Goal: Task Accomplishment & Management: Manage account settings

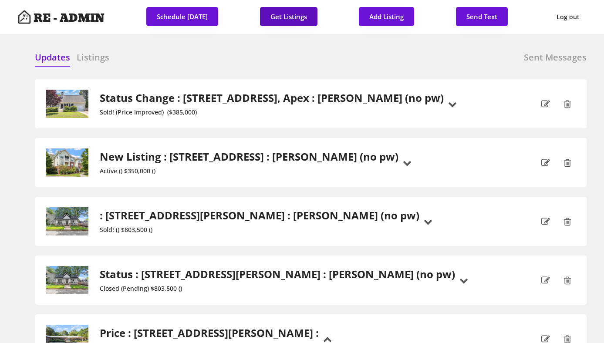
click at [307, 16] on button "Get Listings" at bounding box center [288, 16] width 57 height 19
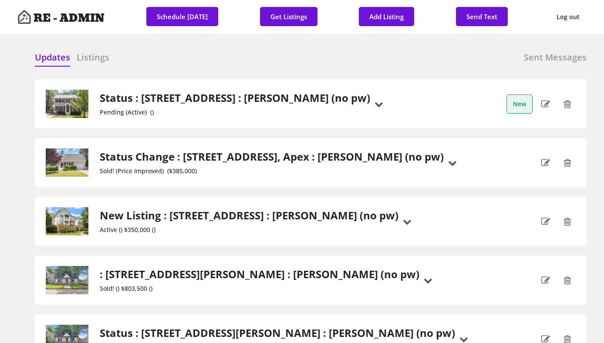
click at [88, 58] on h6 "Listings" at bounding box center [93, 57] width 33 height 12
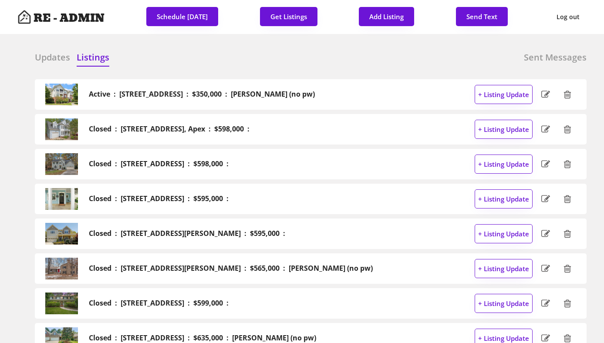
click at [49, 60] on h6 "Updates" at bounding box center [52, 57] width 35 height 12
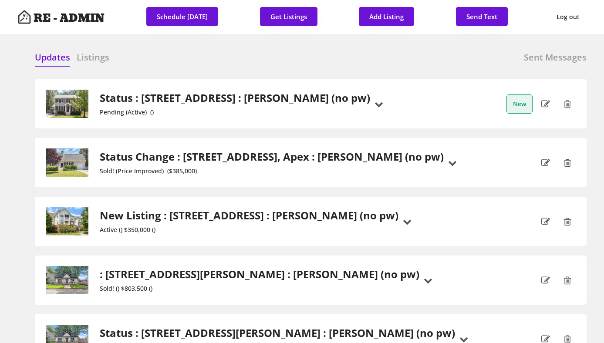
click at [207, 57] on div "Updates Listings Sent Messages" at bounding box center [311, 59] width 552 height 17
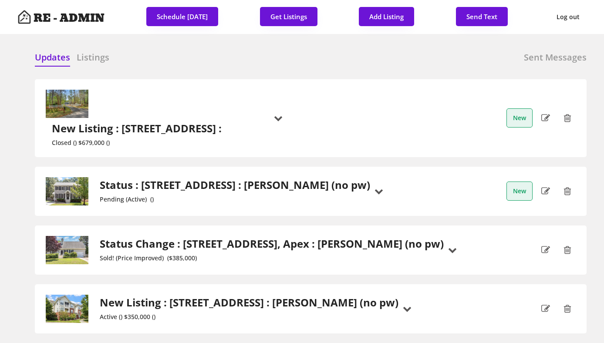
click at [86, 58] on h6 "Listings" at bounding box center [93, 57] width 33 height 12
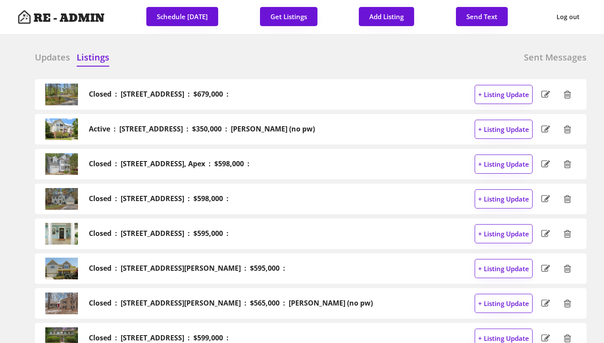
click at [53, 57] on h6 "Updates" at bounding box center [52, 57] width 35 height 12
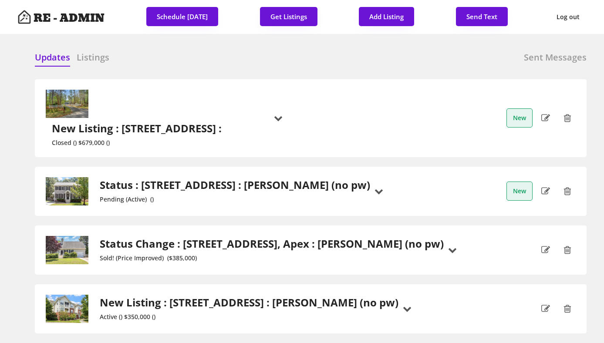
click at [225, 122] on h2 "New Listing : 6321 Malvern Lane, Hillsborough :" at bounding box center [138, 128] width 173 height 13
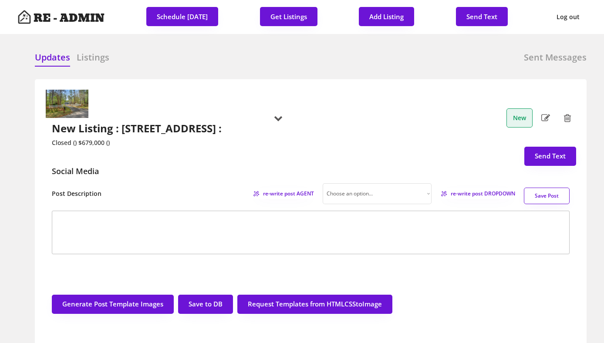
click at [411, 183] on select "Choose an option... Professional Factual & Direct Whimsical & Playful Excited &…" at bounding box center [377, 193] width 109 height 21
select select ""factual""
click at [472, 191] on span "re-write post DROPDOWN" at bounding box center [480, 193] width 70 height 5
click at [91, 58] on h6 "Listings" at bounding box center [93, 57] width 33 height 12
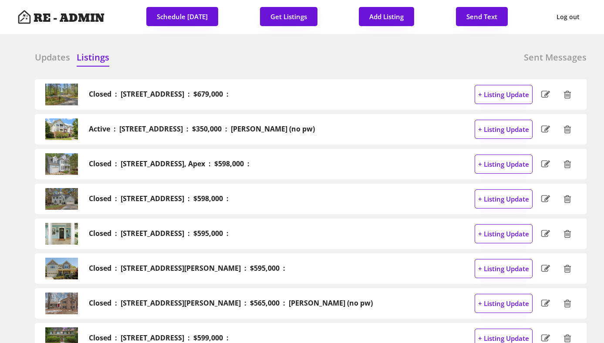
click at [149, 57] on div "Updates Listings Sent Messages" at bounding box center [311, 59] width 552 height 17
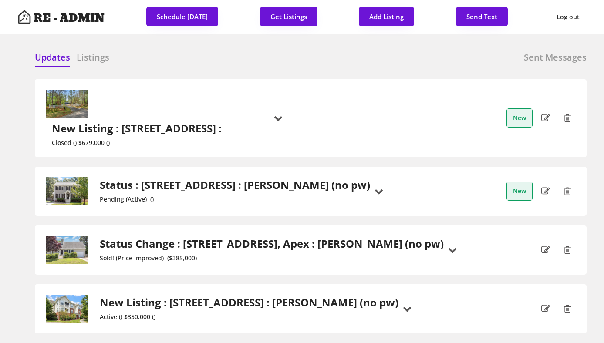
click at [230, 179] on h2 "Status : 4714 Lazyriver Drive, Durham : Jeff Stevenson (no pw)" at bounding box center [235, 185] width 270 height 13
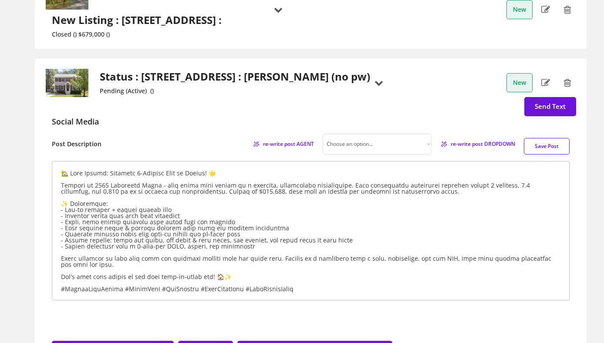
scroll to position [105, 0]
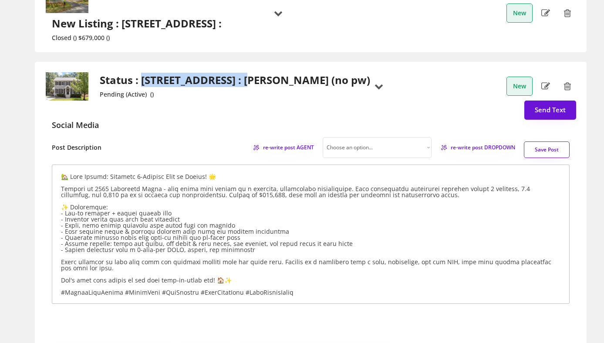
drag, startPoint x: 142, startPoint y: 52, endPoint x: 245, endPoint y: 57, distance: 103.3
click at [245, 74] on h2 "Status : 4714 Lazyriver Drive, Durham : Jeff Stevenson (no pw)" at bounding box center [235, 80] width 270 height 13
copy h2 "4714 Lazyriver Drive"
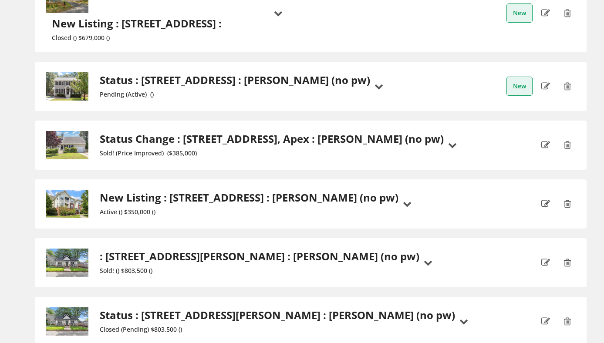
click at [316, 74] on h2 "Status : 4714 Lazyriver Drive, Durham : Jeff Stevenson (no pw)" at bounding box center [235, 80] width 270 height 13
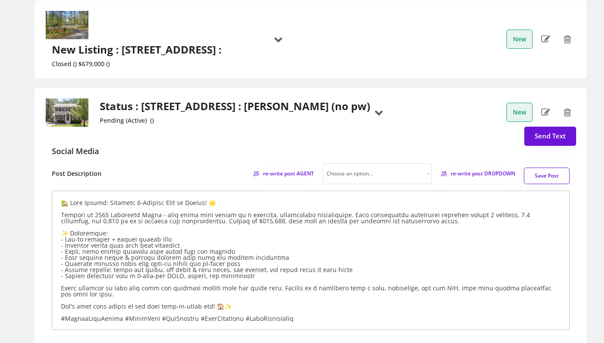
scroll to position [81, 0]
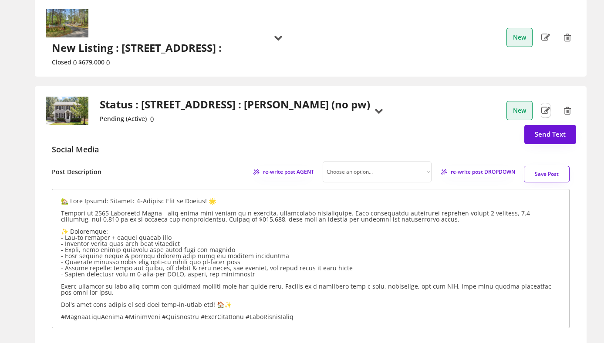
click at [547, 104] on icon at bounding box center [545, 110] width 9 height 13
select select ""no""
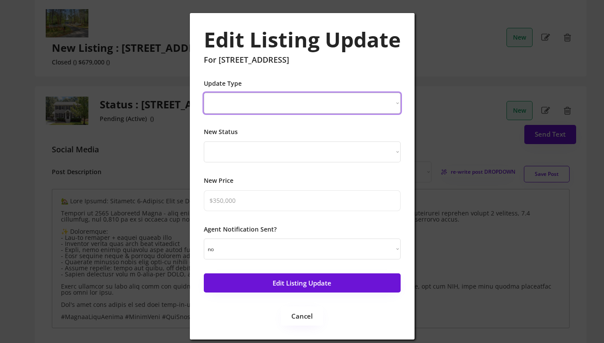
click at [387, 106] on select "New Listing Price Change Status Change" at bounding box center [302, 103] width 197 height 21
select select ""Status Change""
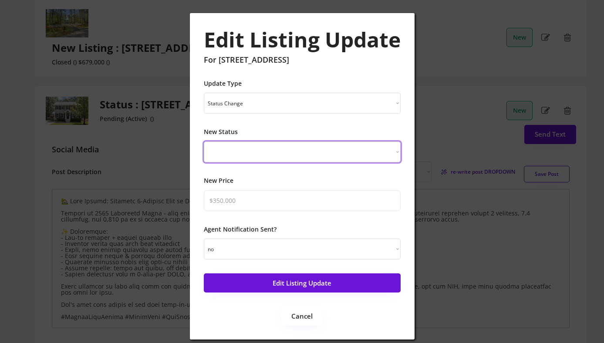
click at [371, 146] on select "Just Listed Coming Soon Open House Price Improved Pending Sold!" at bounding box center [302, 152] width 197 height 21
select select ""under_contract""
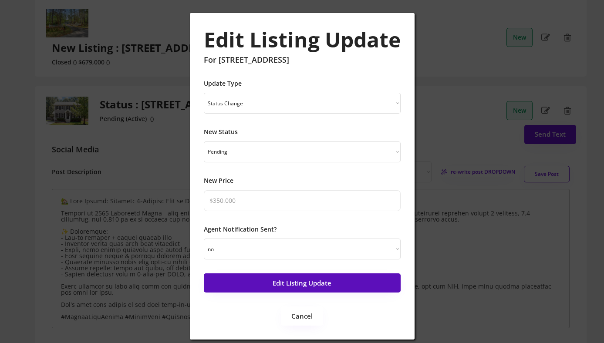
click at [322, 284] on button "Edit Listing Update" at bounding box center [302, 283] width 197 height 19
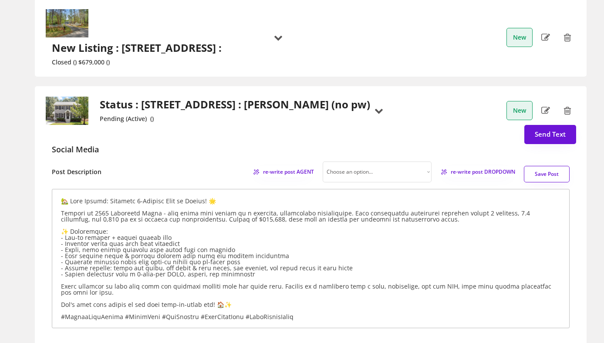
click at [206, 98] on h2 "Status : 4714 Lazyriver Drive, Durham : Jeff Stevenson (no pw)" at bounding box center [235, 104] width 270 height 13
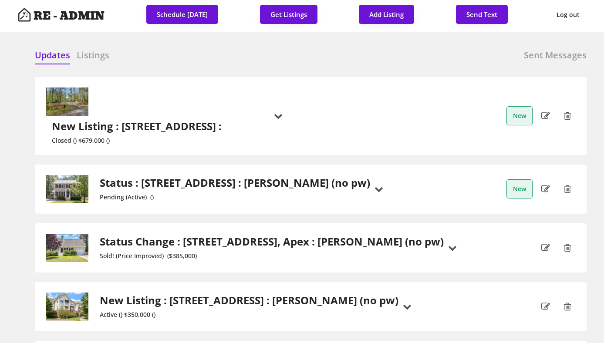
scroll to position [0, 0]
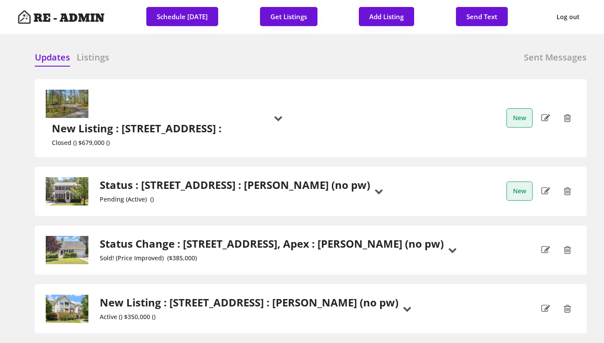
click at [180, 179] on h2 "Status : 4714 Lazyriver Drive, Durham : Jeff Stevenson (no pw)" at bounding box center [235, 185] width 270 height 13
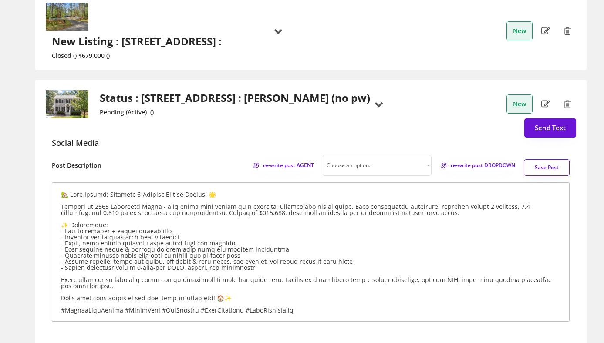
scroll to position [88, 0]
click at [422, 155] on select "Choose an option... Professional Factual & Direct Whimsical & Playful Excited &…" at bounding box center [371, 165] width 109 height 21
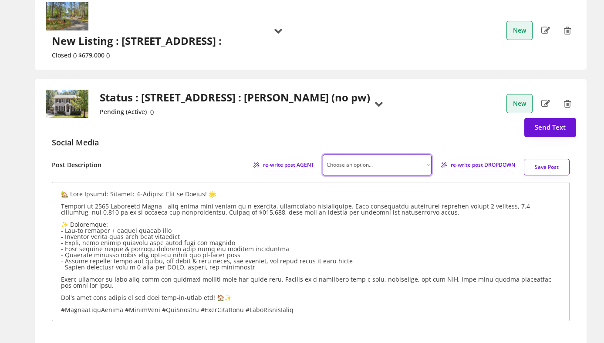
select select ""factual""
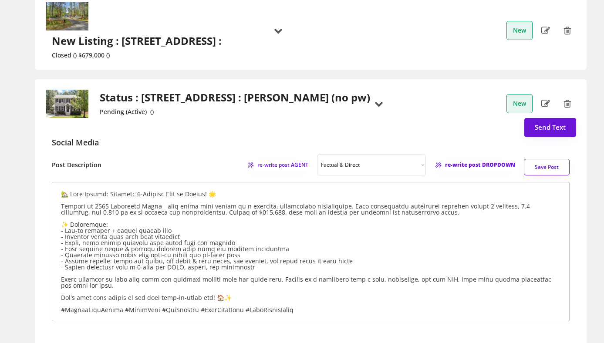
click at [467, 162] on span "re-write post DROPDOWN" at bounding box center [480, 164] width 70 height 5
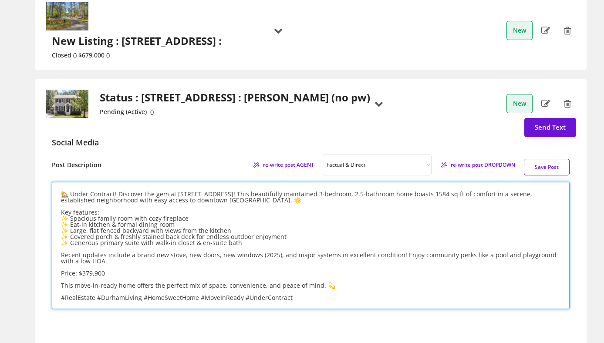
drag, startPoint x: 117, startPoint y: 164, endPoint x: 172, endPoint y: 165, distance: 55.3
click at [172, 182] on textarea "🏡 Under Contract! Discover the gem at 4714 Lazyriver Drive! This beautifully ma…" at bounding box center [311, 245] width 518 height 127
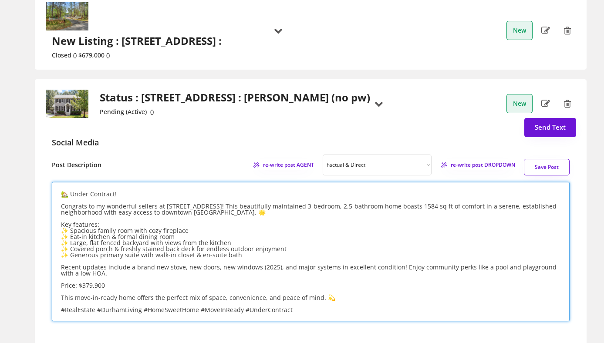
click at [86, 245] on textarea "🏡 Under Contract! Congrats to my wonderful sellers at 4714 Lazyriver Drive! Thi…" at bounding box center [311, 251] width 518 height 139
click at [328, 269] on textarea "🏡 Under Contract! Congrats to my wonderful sellers at 4714 Lazyriver Drive! Thi…" at bounding box center [311, 251] width 518 height 139
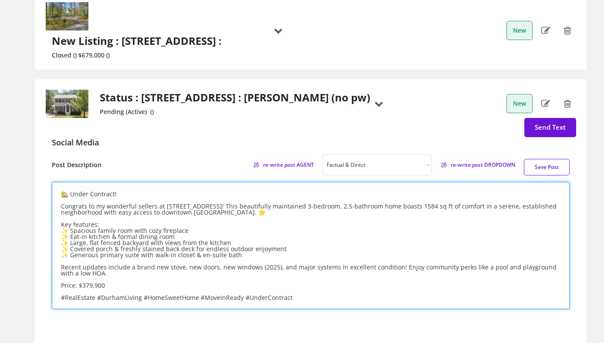
drag, startPoint x: 88, startPoint y: 244, endPoint x: 52, endPoint y: 191, distance: 64.4
click at [52, 191] on textarea "🏡 Under Contract! Congrats to my wonderful sellers at 4714 Lazyriver Drive! Thi…" at bounding box center [311, 245] width 518 height 127
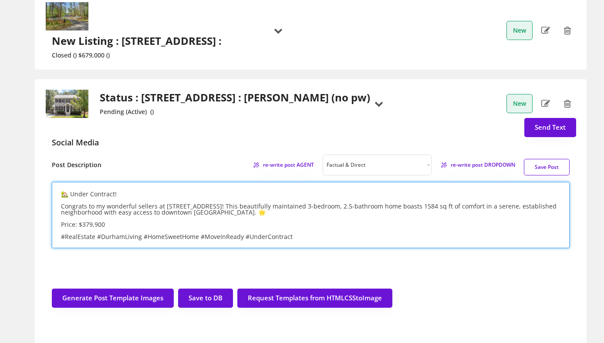
drag, startPoint x: 107, startPoint y: 196, endPoint x: 58, endPoint y: 195, distance: 48.8
click at [58, 195] on textarea "🏡 Under Contract! Congrats to my wonderful sellers at 4714 Lazyriver Drive! Thi…" at bounding box center [311, 215] width 518 height 66
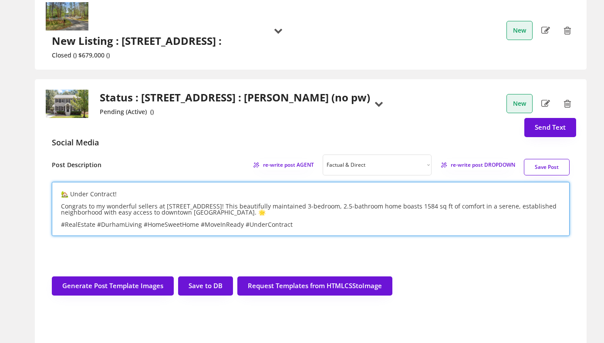
click at [132, 182] on textarea "🏡 Under Contract! Congrats to my wonderful sellers at 4714 Lazyriver Drive! Thi…" at bounding box center [311, 209] width 518 height 54
paste textarea "Price: $379,900"
click at [235, 184] on textarea "🏡 Under Contract! Price: $379,900 Congrats to my wonderful sellers at 4714 Lazy…" at bounding box center [311, 209] width 518 height 54
click at [216, 183] on textarea "🏡 Under Contract! Price: $379,900 Congrats to my wonderful sellers at 4714 Lazy…" at bounding box center [311, 209] width 518 height 54
type textarea "🏡 Under Contract! Price: $379,900 Congrats to my wonderful sellers at 4714 Lazy…"
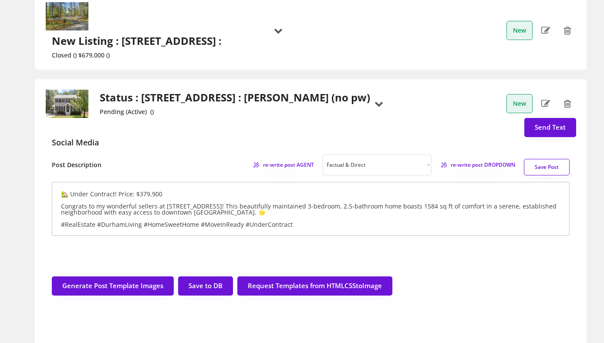
click at [219, 184] on textarea "🏡 Under Contract! Price: $379,900 Congrats to my wonderful sellers at 4714 Lazy…" at bounding box center [311, 209] width 518 height 54
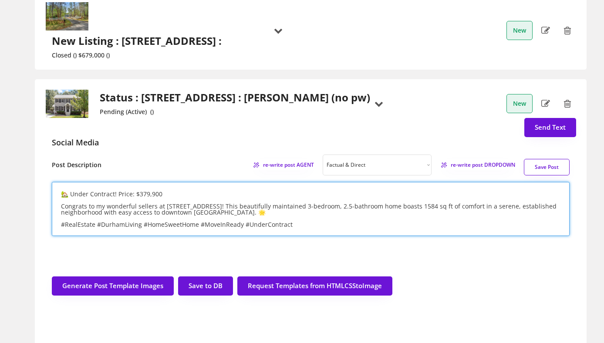
click at [538, 159] on button "Save Post" at bounding box center [547, 167] width 46 height 17
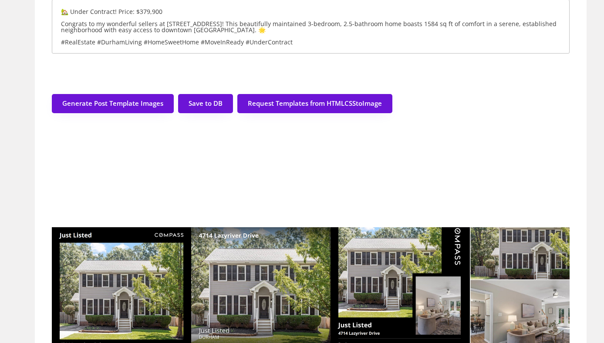
scroll to position [267, 0]
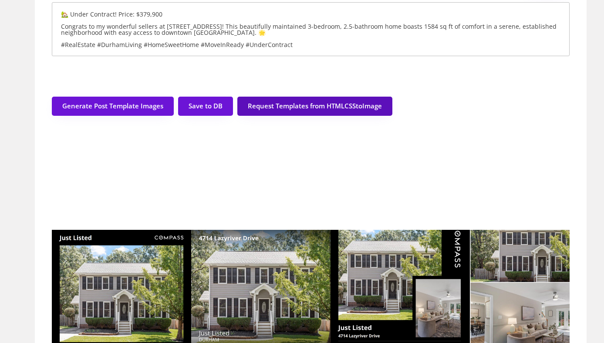
click at [283, 97] on button "Request Templates from HTMLCSStoImage" at bounding box center [314, 106] width 155 height 19
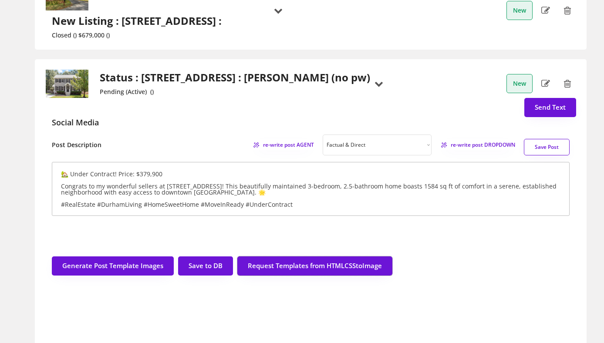
scroll to position [111, 0]
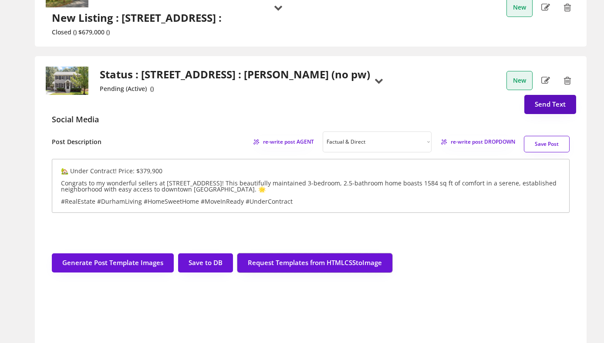
click at [554, 95] on button "Send Text" at bounding box center [550, 104] width 52 height 19
select select "raleigh"
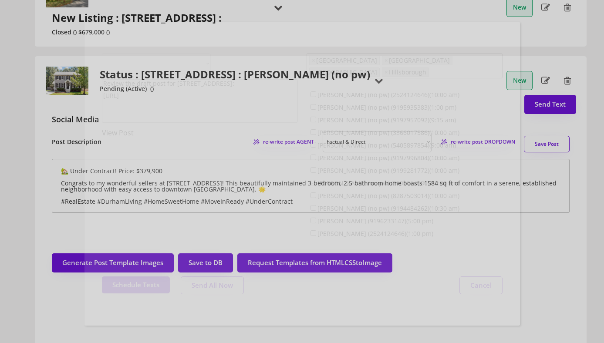
scroll to position [22, 0]
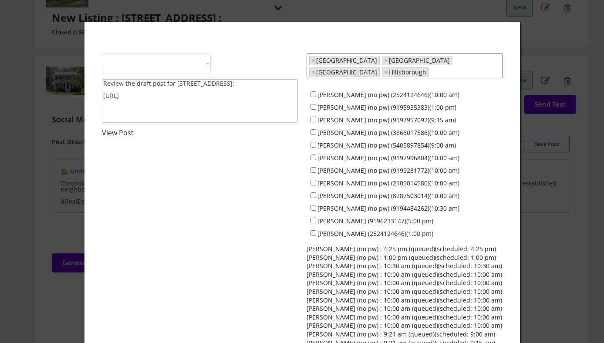
select select ""1348695171700984260__LOOKUP__1743599703321x142788062077753970""
click at [312, 117] on input "Jeff Stevenson (no pw) (9197957092)(9:15 am)" at bounding box center [314, 120] width 6 height 6
checkbox input "true"
click at [117, 134] on link "View Post" at bounding box center [118, 133] width 32 height 10
click at [238, 203] on div "Choose an option... Spotlight Realty Test Brokerage Review the draft post for 4…" at bounding box center [302, 213] width 401 height 320
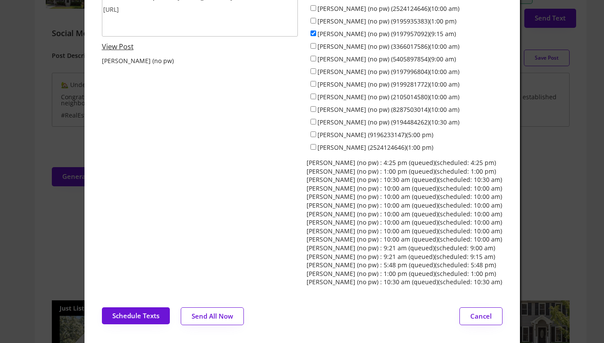
scroll to position [205, 0]
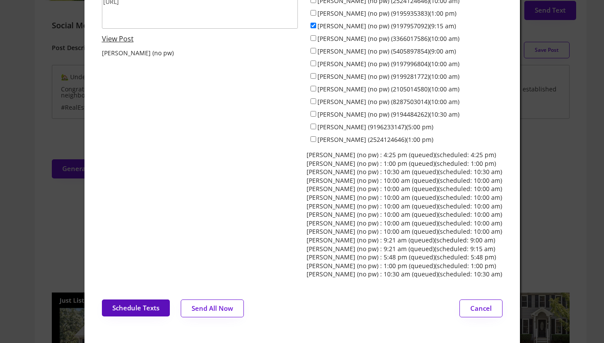
click at [121, 304] on button "Schedule Texts" at bounding box center [136, 308] width 68 height 17
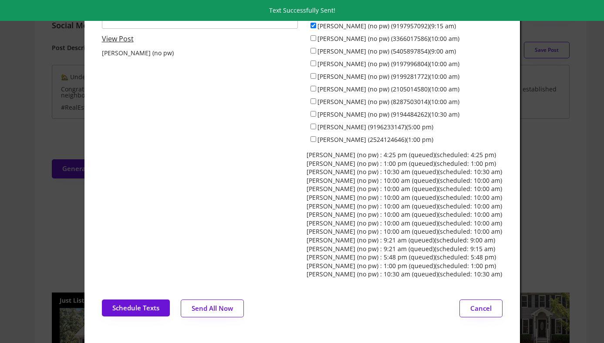
click at [28, 133] on div at bounding box center [302, 171] width 604 height 343
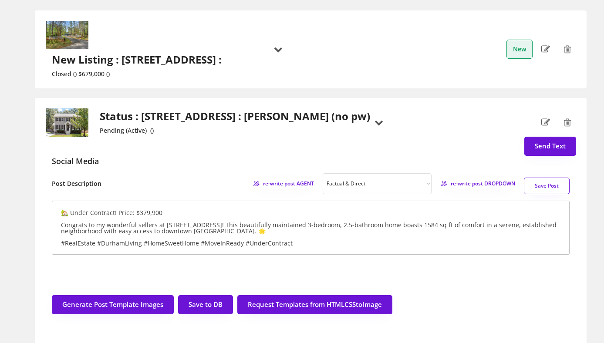
scroll to position [0, 0]
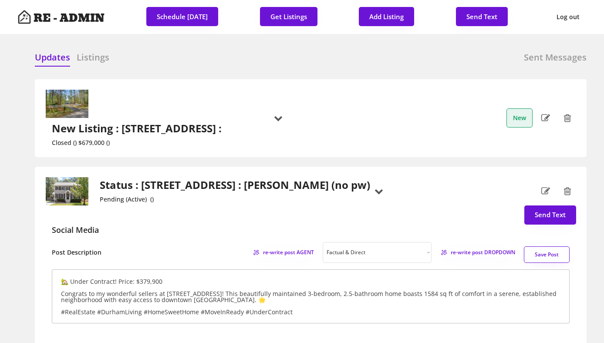
click at [176, 179] on h2 "Status : 4714 Lazyriver Drive, Durham : Jeff Stevenson (no pw)" at bounding box center [235, 185] width 270 height 13
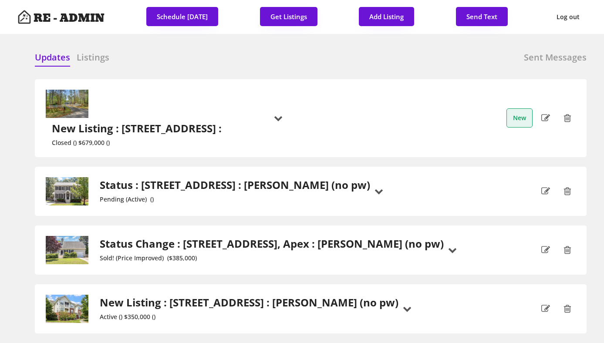
click at [220, 122] on h2 "New Listing : 6321 Malvern Lane, Hillsborough :" at bounding box center [138, 128] width 173 height 13
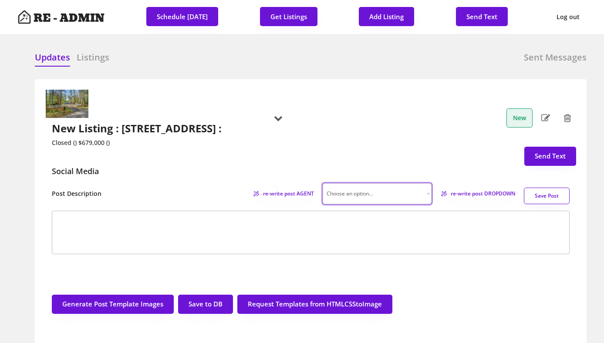
click at [422, 183] on select "Choose an option... Professional Factual & Direct Whimsical & Playful Excited &…" at bounding box center [377, 193] width 109 height 21
select select ""factual""
click at [460, 183] on div "re-write post AGENT Choose an option... Professional Factual & Direct Whimsical…" at bounding box center [411, 193] width 317 height 21
click at [460, 191] on span "re-write post DROPDOWN" at bounding box center [483, 193] width 64 height 5
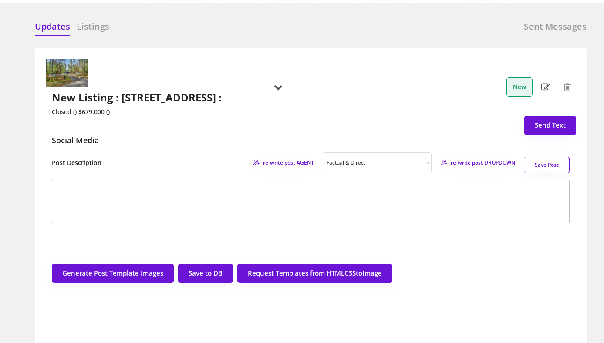
scroll to position [39, 0]
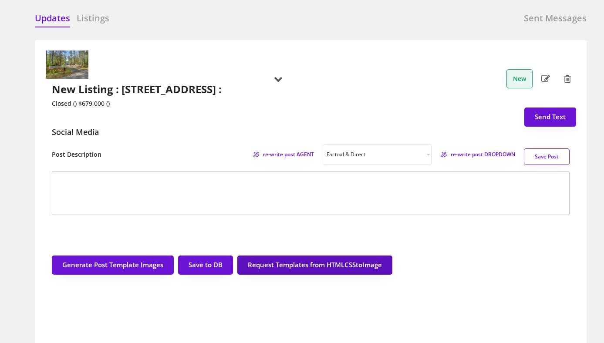
click at [323, 256] on button "Request Templates from HTMLCSStoImage" at bounding box center [314, 265] width 155 height 19
click at [225, 83] on h2 "New Listing : 6321 Malvern Lane, Hillsborough :" at bounding box center [138, 89] width 173 height 13
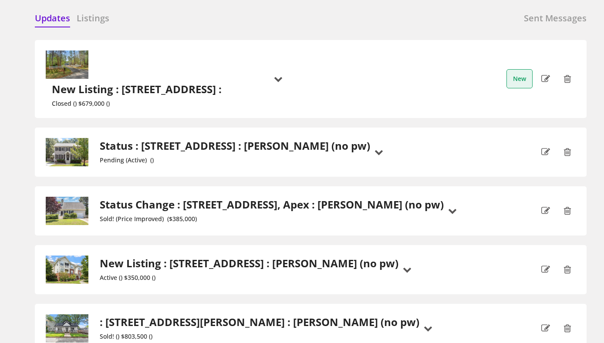
click at [225, 83] on h2 "New Listing : 6321 Malvern Lane, Hillsborough :" at bounding box center [138, 89] width 173 height 13
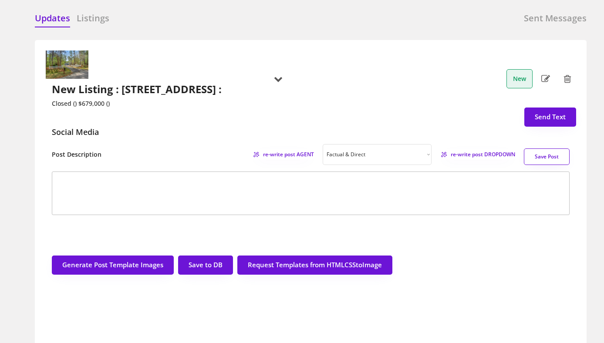
click at [544, 72] on icon at bounding box center [545, 78] width 9 height 13
select select ""New Listing""
select select ""sold""
type input "$679,000"
select select ""no""
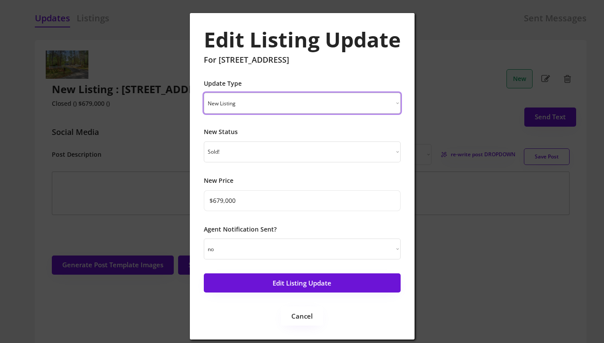
click at [303, 107] on select "New Listing Price Change Status Change" at bounding box center [302, 103] width 197 height 21
select select ""Price Change""
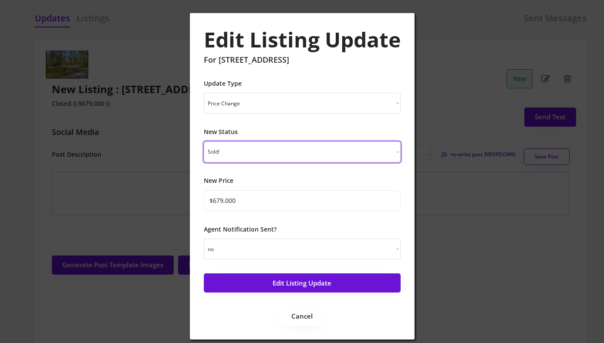
click at [297, 147] on select "Just Listed Coming Soon Open House Price Improved Pending Sold!" at bounding box center [302, 152] width 197 height 21
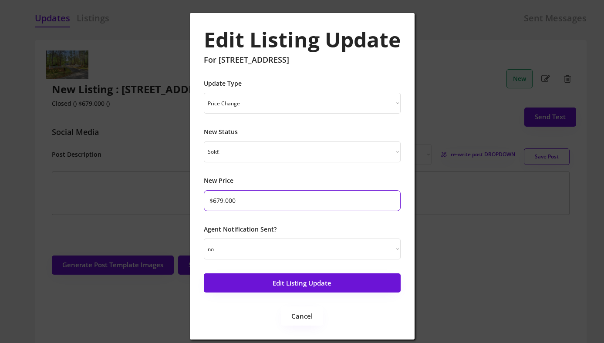
drag, startPoint x: 223, startPoint y: 199, endPoint x: 217, endPoint y: 200, distance: 5.8
click at [217, 200] on input "input" at bounding box center [302, 200] width 197 height 21
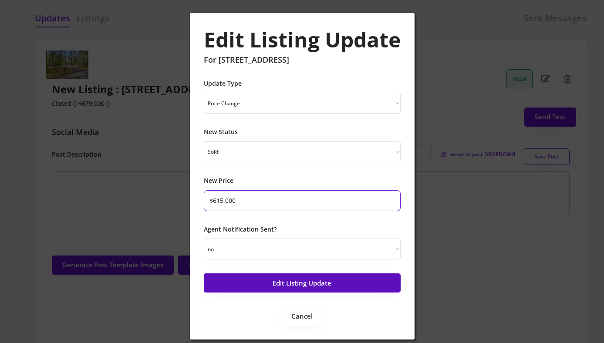
type input "$615,000"
click at [272, 280] on button "Edit Listing Update" at bounding box center [302, 283] width 197 height 19
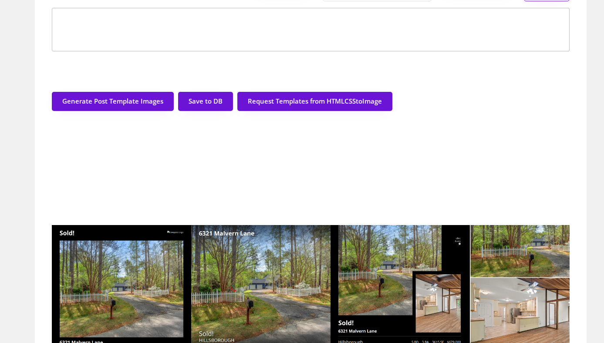
scroll to position [0, 0]
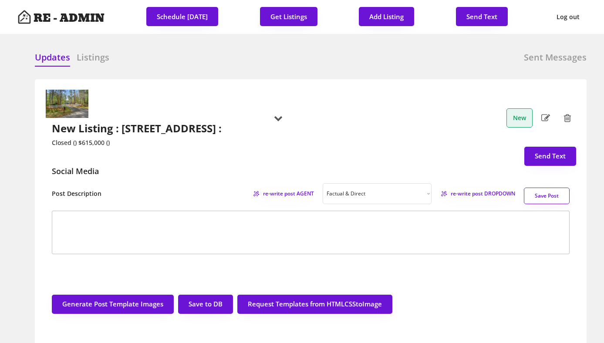
click at [88, 62] on h6 "Listings" at bounding box center [93, 57] width 33 height 12
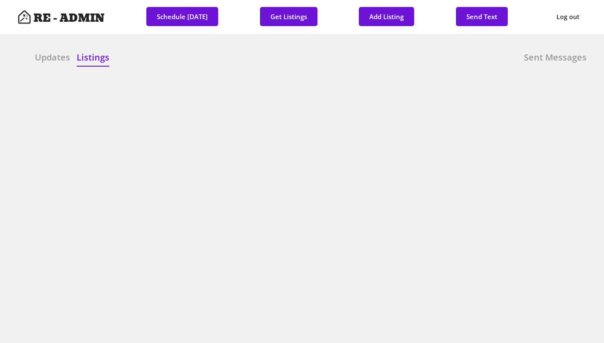
click at [57, 58] on h6 "Updates" at bounding box center [52, 57] width 35 height 12
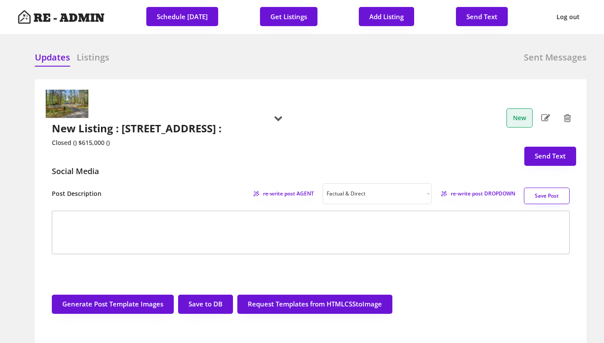
click at [97, 63] on h6 "Listings" at bounding box center [93, 57] width 33 height 12
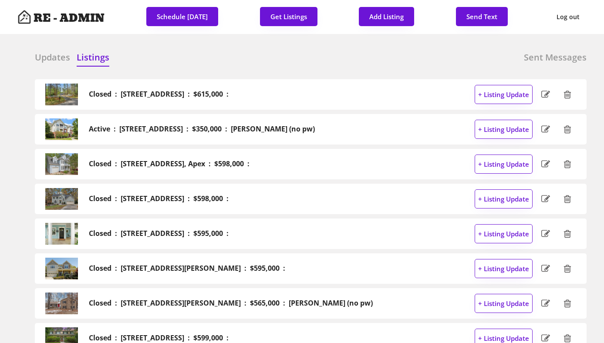
click at [229, 93] on h2 "Closed : 6321 Malvern Lane, Hillsborough : $615,000 :" at bounding box center [159, 94] width 140 height 8
click at [547, 93] on icon at bounding box center [545, 94] width 9 height 13
select select ""sold""
select select "5"
select select "3"
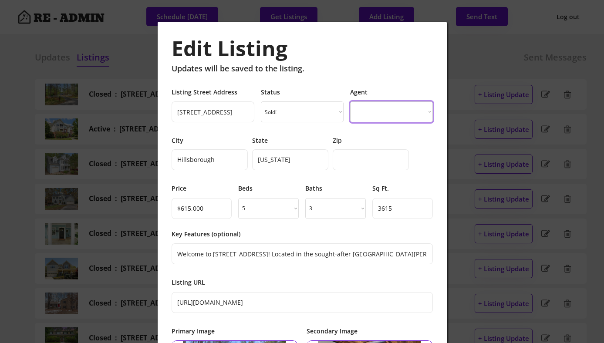
click at [392, 108] on select "Grant M. Biles Pete Wylie Lee Smallwood Gary Tappan Jeannie Biles Pete Wylie Da…" at bounding box center [391, 111] width 83 height 21
select select ""1348695171700984260__LOOKUP__1743801553733x900316810217643500""
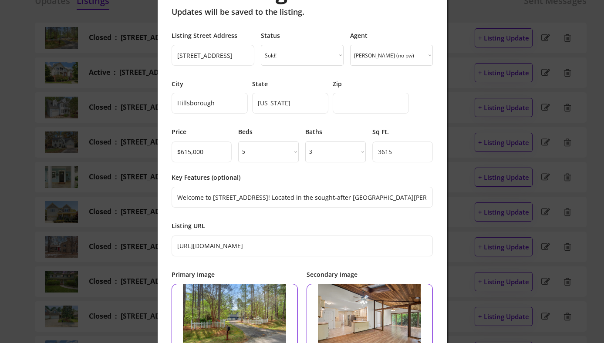
scroll to position [60, 0]
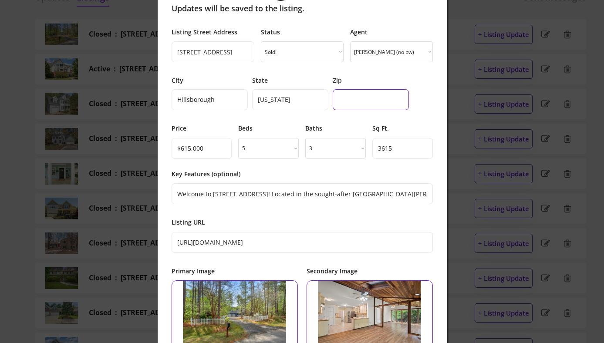
click at [390, 99] on input "input" at bounding box center [371, 99] width 76 height 21
paste input "27278"
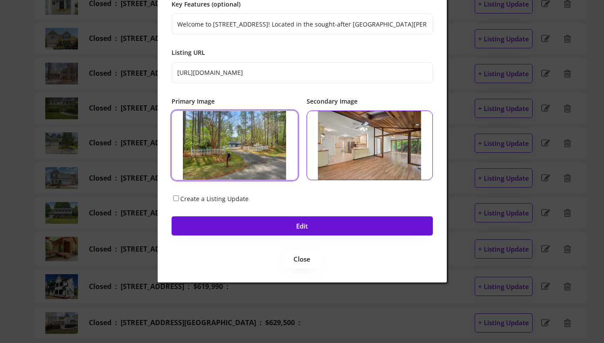
scroll to position [231, 0]
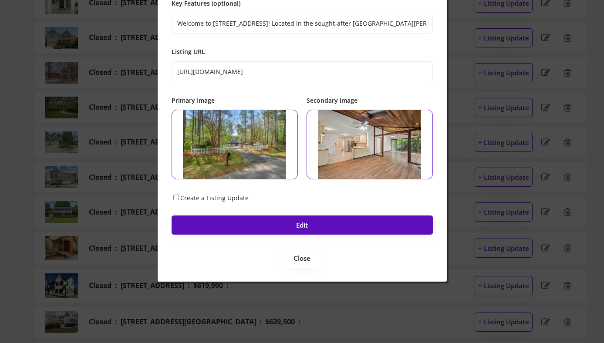
type input "27278"
click at [299, 228] on button "Edit" at bounding box center [302, 225] width 261 height 19
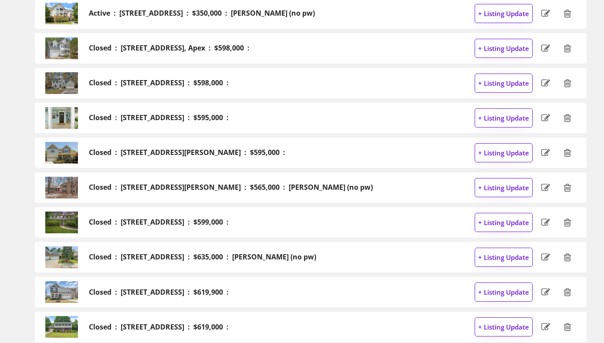
scroll to position [0, 0]
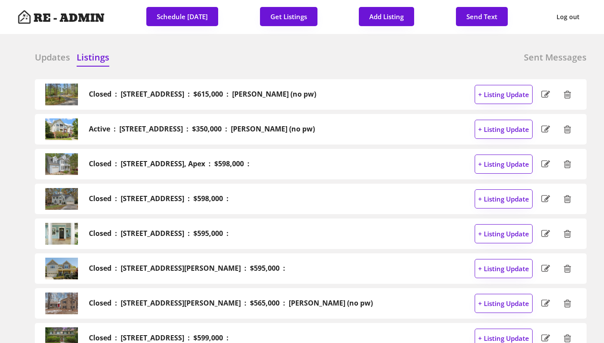
click at [51, 55] on h6 "Updates" at bounding box center [52, 57] width 35 height 12
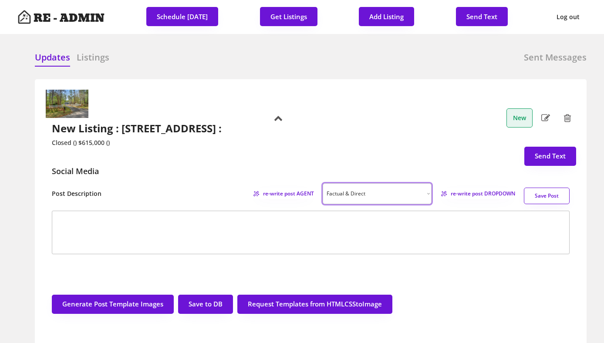
click at [397, 183] on select "Choose an option... Professional Factual & Direct Whimsical & Playful Excited &…" at bounding box center [377, 193] width 109 height 21
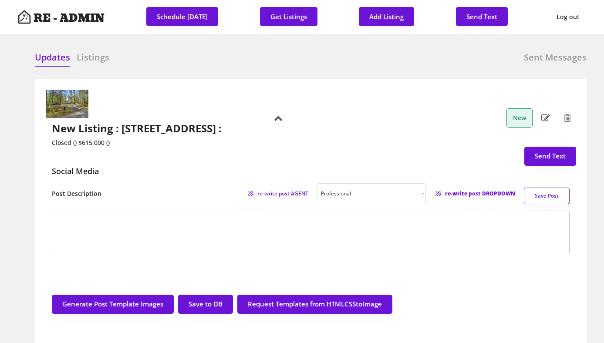
click at [478, 191] on span "re-write post DROPDOWN" at bounding box center [480, 193] width 70 height 5
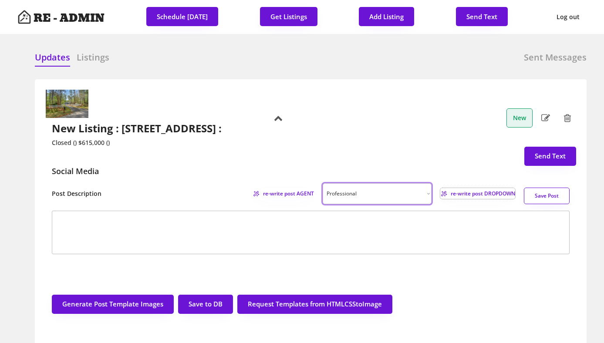
click at [398, 183] on select "Choose an option... Professional Factual & Direct Whimsical & Playful Excited &…" at bounding box center [377, 193] width 109 height 21
select select ""factual""
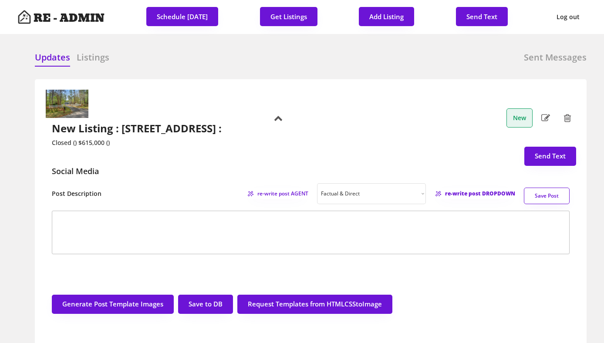
click at [480, 191] on span "re-write post DROPDOWN" at bounding box center [480, 193] width 70 height 5
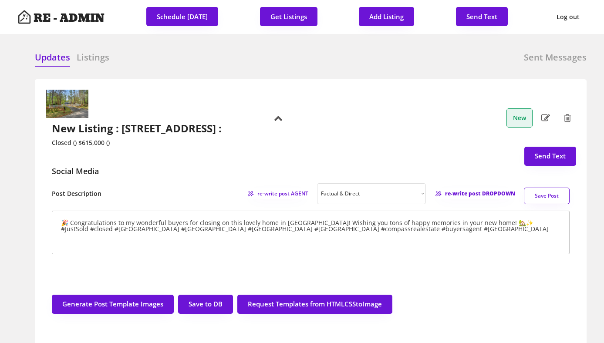
click at [480, 191] on span "re-write post DROPDOWN" at bounding box center [480, 193] width 70 height 5
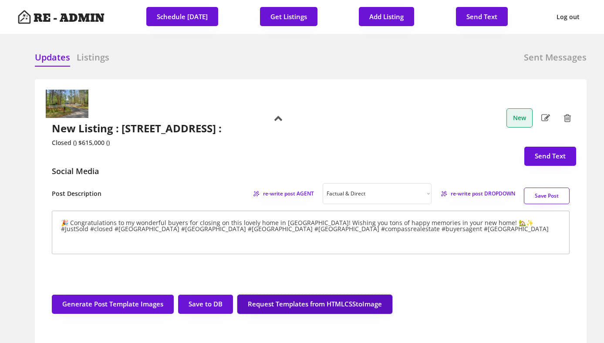
click at [335, 295] on button "Request Templates from HTMLCSStoImage" at bounding box center [314, 304] width 155 height 19
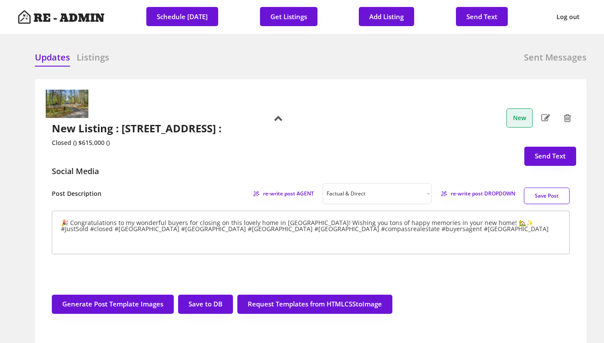
click at [557, 188] on button "Save Post" at bounding box center [547, 196] width 46 height 17
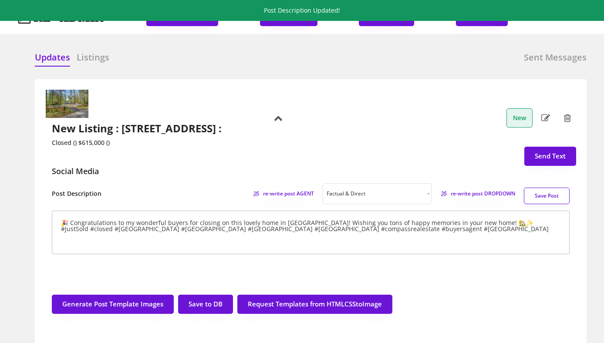
click at [496, 211] on textarea "🎉 Congratulations to my wonderful buyers for closing on this lovely home in Hil…" at bounding box center [311, 233] width 518 height 44
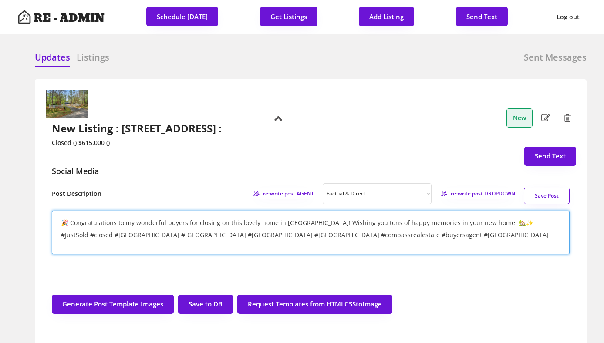
type textarea "🎉 Congratulations to my wonderful buyers for closing on this lovely home in Hil…"
click at [550, 188] on button "Save Post" at bounding box center [547, 196] width 46 height 17
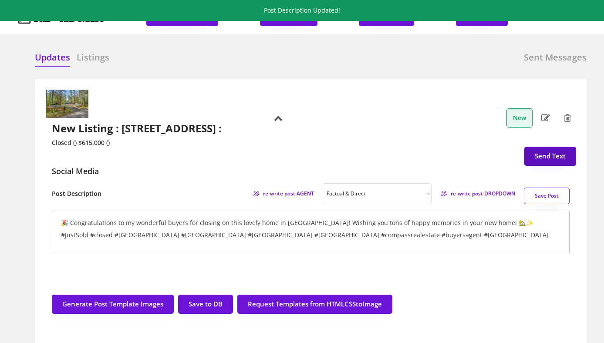
click at [550, 147] on button "Send Text" at bounding box center [550, 156] width 52 height 19
type textarea "Review the draft post for 6321 Malvern Lane: https://revealestate.ai/post/17568…"
checkbox input "false"
select select "raleigh"
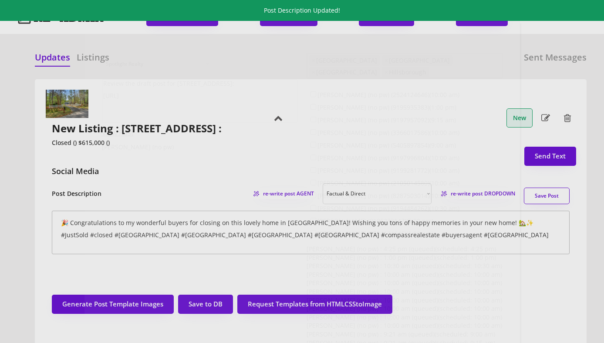
scroll to position [22, 0]
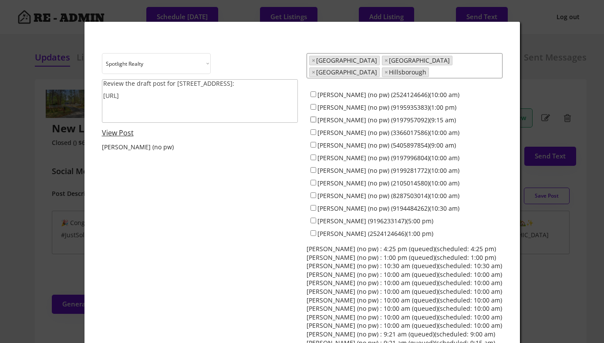
click at [312, 117] on input "Jeff Stevenson (no pw) (9197957092)(9:15 am)" at bounding box center [314, 120] width 6 height 6
checkbox input "false"
click at [312, 180] on input "Francisco Huizar (no pw) (2105014580)(10:00 am)" at bounding box center [314, 183] width 6 height 6
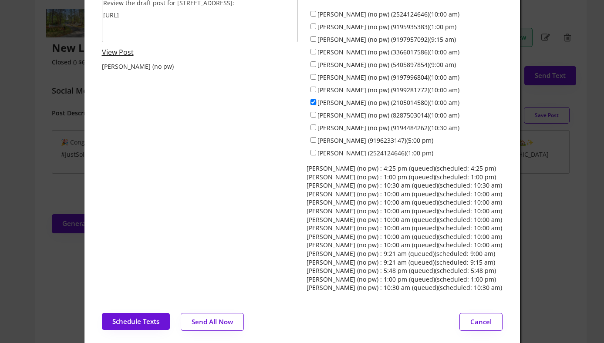
scroll to position [91, 0]
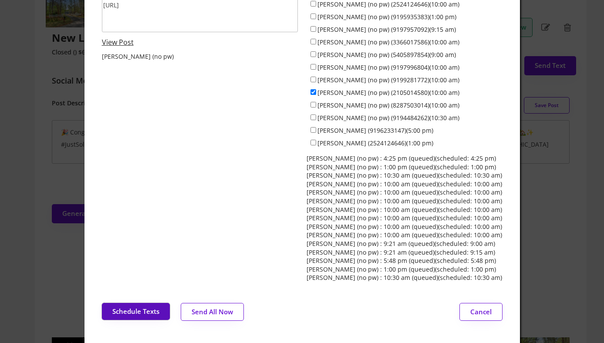
click at [132, 310] on button "Schedule Texts" at bounding box center [136, 311] width 68 height 17
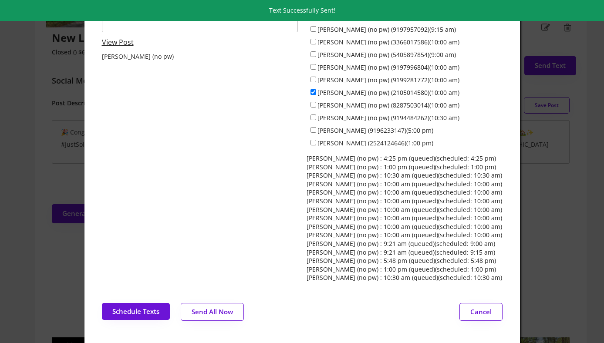
scroll to position [0, 0]
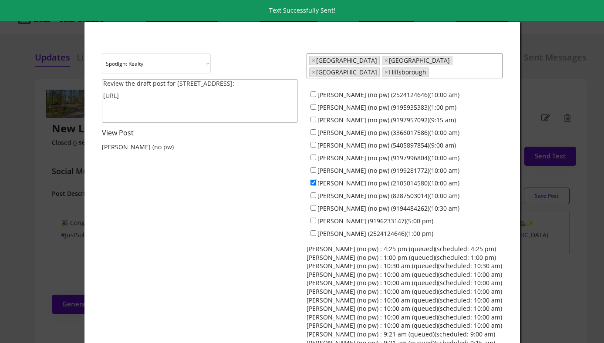
click at [313, 180] on input "Francisco Huizar (no pw) (2105014580)(10:00 am)" at bounding box center [314, 183] width 6 height 6
checkbox input "false"
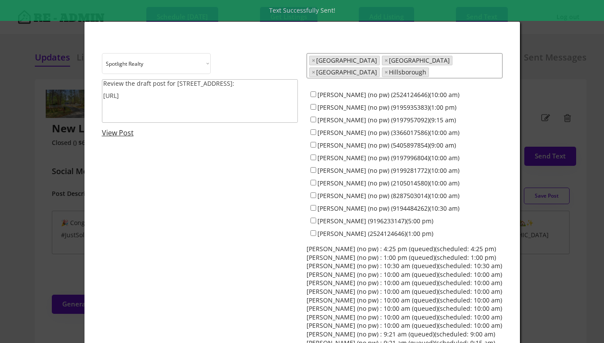
click at [257, 225] on div "Choose an option... Spotlight Realty Test Brokerage Review the draft post for 6…" at bounding box center [302, 213] width 401 height 320
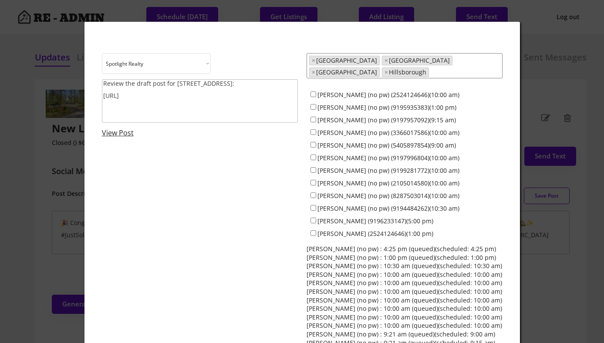
click at [172, 104] on textarea "Review the draft post for 6321 Malvern Lane: https://revealestate.ai/post/17568…" at bounding box center [200, 101] width 196 height 44
paste textarea "🍂 Hope you had a great Labor Day weekend! As September kicks off and the season…"
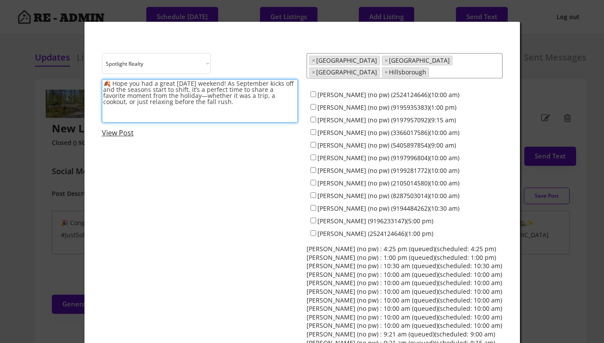
type textarea "🍂 Hope you had a great Labor Day weekend! As September kicks off and the season…"
click at [312, 91] on input "Dave Wylie (no pw) (2524124646)(10:00 am)" at bounding box center [314, 94] width 6 height 6
checkbox input "true"
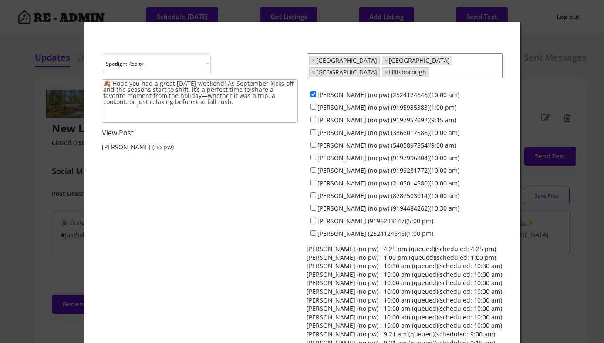
click at [312, 104] on input "Colin Anderson (no pw) (9195935383)(1:00 pm)" at bounding box center [314, 107] width 6 height 6
checkbox input "true"
click at [312, 117] on input "Jeff Stevenson (no pw) (9197957092)(9:15 am)" at bounding box center [314, 120] width 6 height 6
checkbox input "true"
click at [312, 129] on input "Jamesia Purkett (no pw) (3366017586)(10:00 am)" at bounding box center [314, 132] width 6 height 6
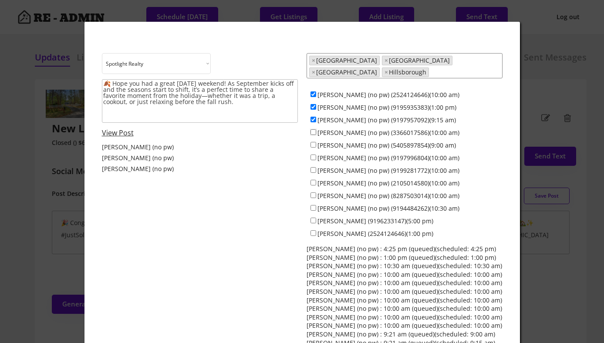
checkbox input "true"
click at [313, 142] on input "Alex Bingham (no pw) (5405897854)(9:00 am)" at bounding box center [314, 145] width 6 height 6
click at [314, 142] on input "Alex Bingham (no pw) (5405897854)(9:00 am)" at bounding box center [314, 145] width 6 height 6
checkbox input "false"
click at [313, 155] on input "Maria Jamieson (no pw) (9197996804)(10:00 am)" at bounding box center [314, 158] width 6 height 6
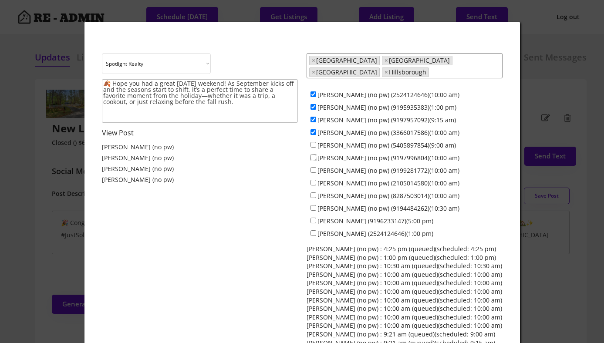
checkbox input "true"
click at [313, 167] on input "Everett Stevenson (no pw) (9199281772)(10:00 am)" at bounding box center [314, 170] width 6 height 6
checkbox input "true"
click at [312, 180] on input "Francisco Huizar (no pw) (2105014580)(10:00 am)" at bounding box center [314, 183] width 6 height 6
checkbox input "true"
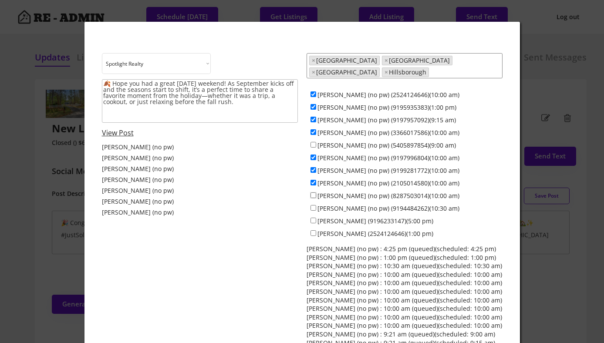
click at [312, 192] on input "Anna Lee Ruppard (no pw) (8287503014)(10:00 am)" at bounding box center [314, 195] width 6 height 6
checkbox input "true"
click at [312, 205] on input "Ken Cannon (no pw) (9194484262)(10:30 am)" at bounding box center [314, 208] width 6 height 6
checkbox input "true"
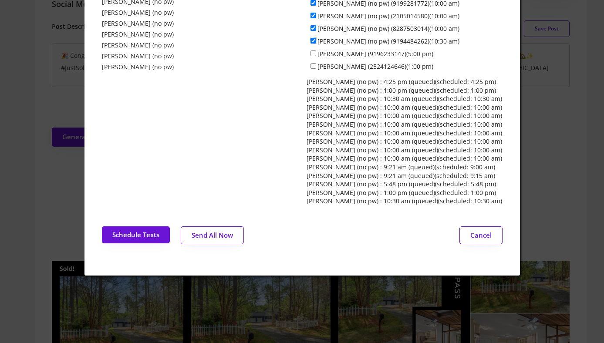
scroll to position [169, 0]
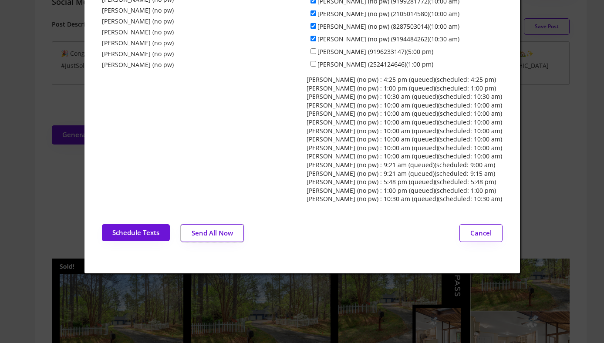
click at [214, 225] on button "Send All Now" at bounding box center [212, 233] width 63 height 18
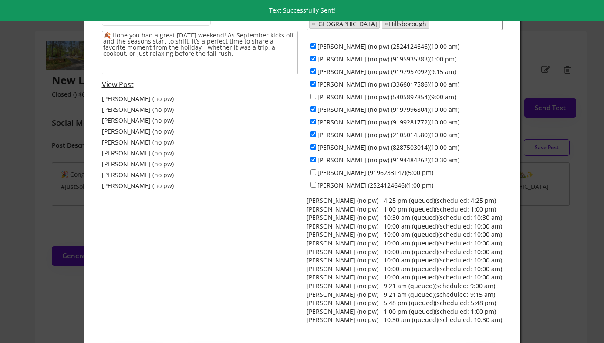
scroll to position [0, 0]
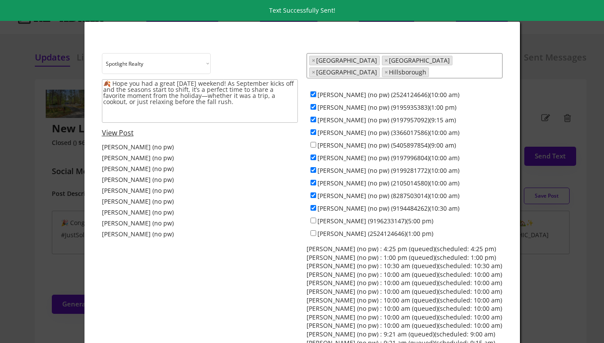
click at [314, 91] on input "Dave Wylie (no pw) (2524124646)(10:00 am)" at bounding box center [314, 94] width 6 height 6
checkbox input "false"
click at [314, 104] on input "Colin Anderson (no pw) (9195935383)(1:00 pm)" at bounding box center [314, 107] width 6 height 6
checkbox input "false"
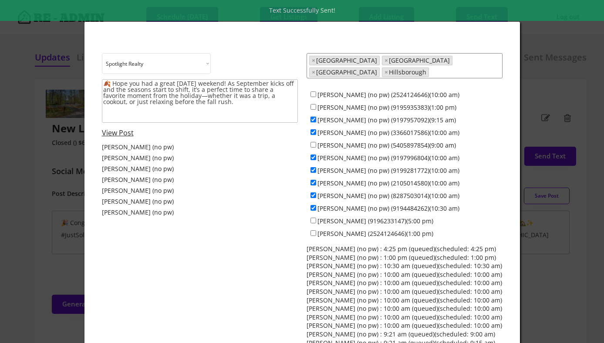
click at [314, 117] on input "Jeff Stevenson (no pw) (9197957092)(9:15 am)" at bounding box center [314, 120] width 6 height 6
checkbox input "false"
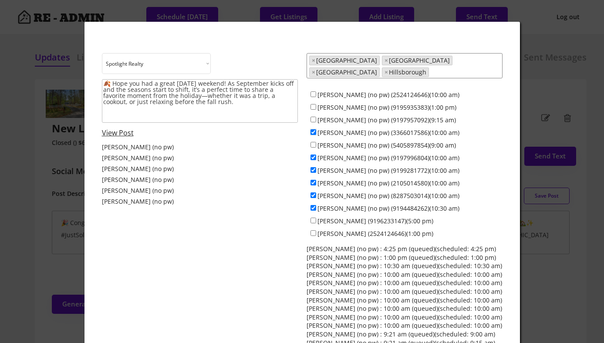
click at [314, 129] on input "Jamesia Purkett (no pw) (3366017586)(10:00 am)" at bounding box center [314, 132] width 6 height 6
checkbox input "false"
click at [314, 138] on div "Alex Bingham (no pw) (5405897854)(9:00 am)" at bounding box center [405, 144] width 196 height 13
click at [313, 142] on input "Alex Bingham (no pw) (5405897854)(9:00 am)" at bounding box center [314, 145] width 6 height 6
checkbox input "true"
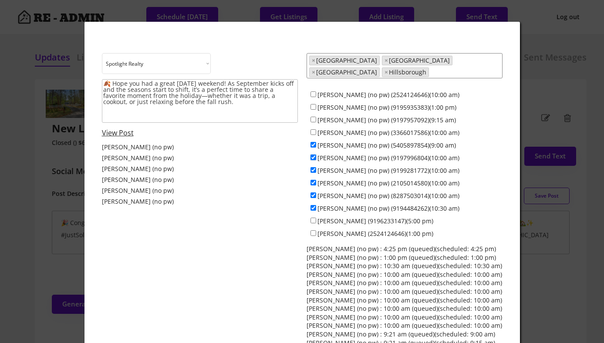
click at [313, 155] on input "Maria Jamieson (no pw) (9197996804)(10:00 am)" at bounding box center [314, 158] width 6 height 6
checkbox input "false"
click at [313, 167] on input "Everett Stevenson (no pw) (9199281772)(10:00 am)" at bounding box center [314, 170] width 6 height 6
checkbox input "false"
click at [313, 180] on div "Francisco Huizar (no pw) (2105014580)(10:00 am)" at bounding box center [405, 182] width 196 height 13
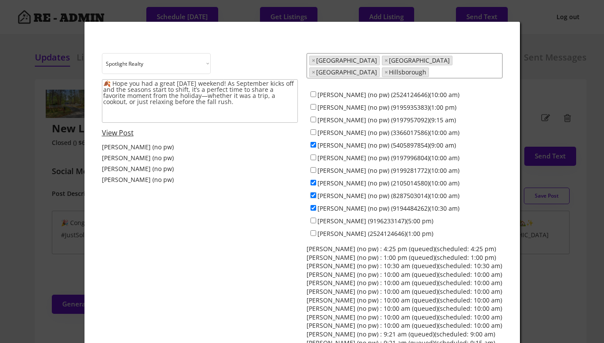
click at [313, 192] on input "Anna Lee Ruppard (no pw) (8287503014)(10:00 am)" at bounding box center [314, 195] width 6 height 6
checkbox input "false"
click at [313, 205] on input "Ken Cannon (no pw) (9194484262)(10:30 am)" at bounding box center [314, 208] width 6 height 6
checkbox input "false"
click at [313, 180] on input "Francisco Huizar (no pw) (2105014580)(10:00 am)" at bounding box center [314, 183] width 6 height 6
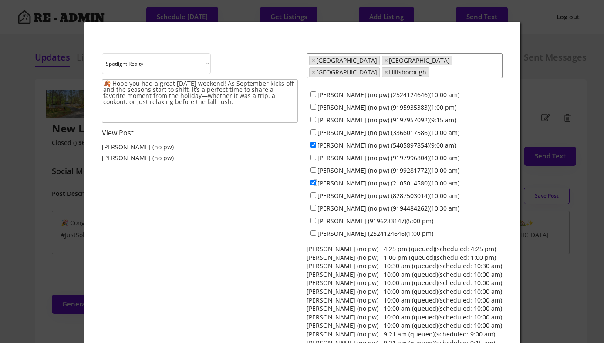
checkbox input "false"
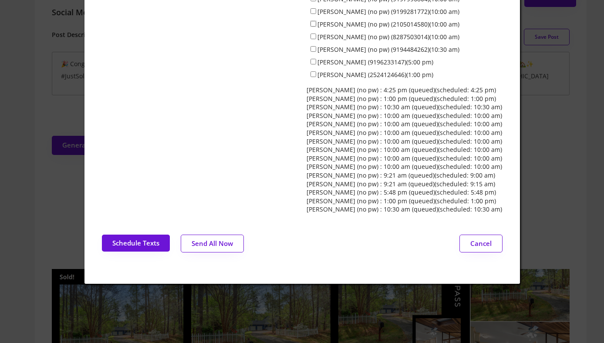
scroll to position [175, 0]
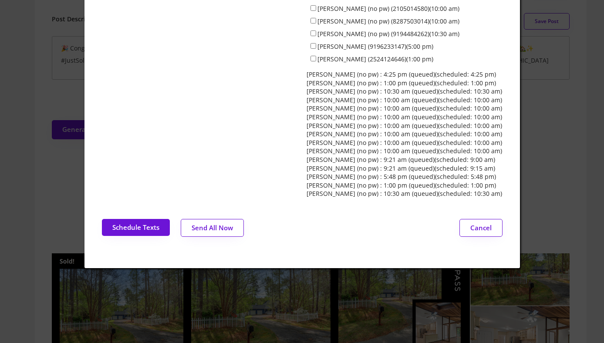
click at [218, 222] on button "Send All Now" at bounding box center [212, 228] width 63 height 18
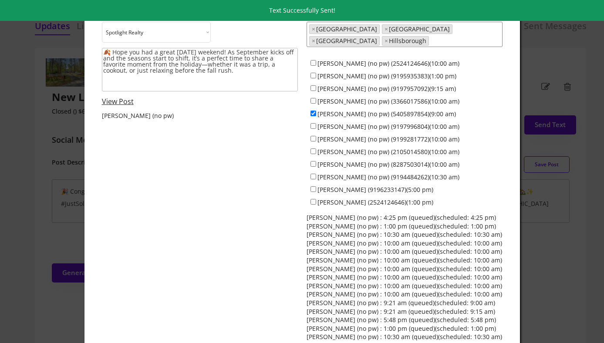
scroll to position [0, 0]
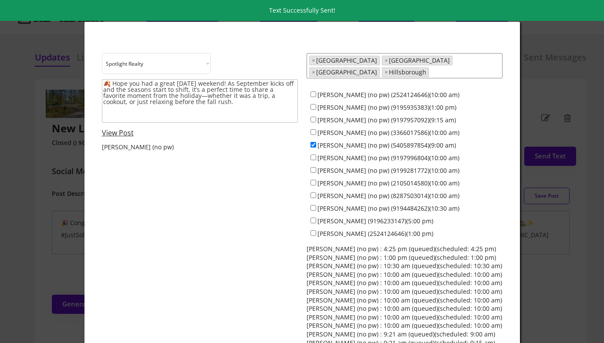
click at [39, 158] on div at bounding box center [302, 171] width 604 height 343
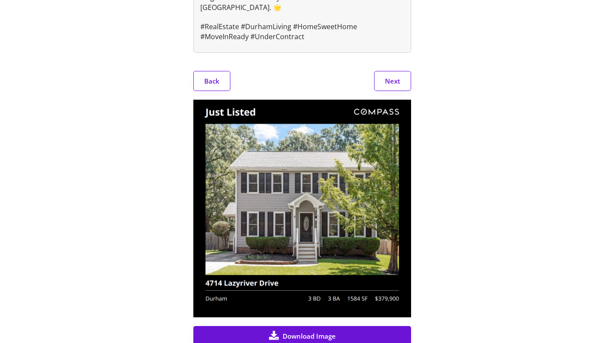
scroll to position [199, 0]
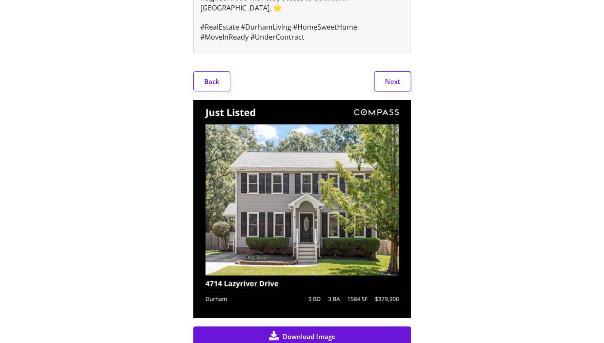
click at [389, 75] on button "Next" at bounding box center [392, 81] width 37 height 20
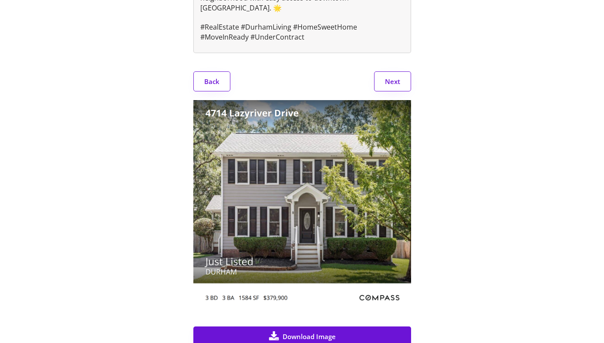
click at [389, 77] on button "Next" at bounding box center [392, 81] width 37 height 20
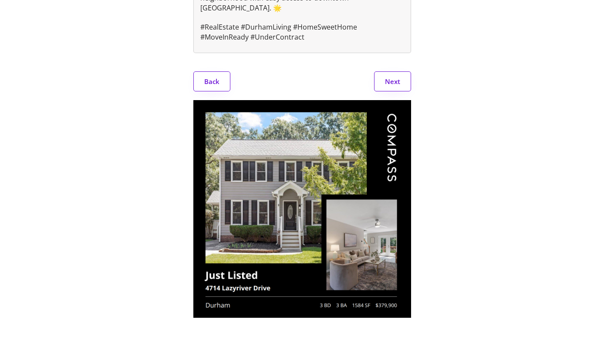
click at [389, 77] on button "Next" at bounding box center [392, 81] width 37 height 20
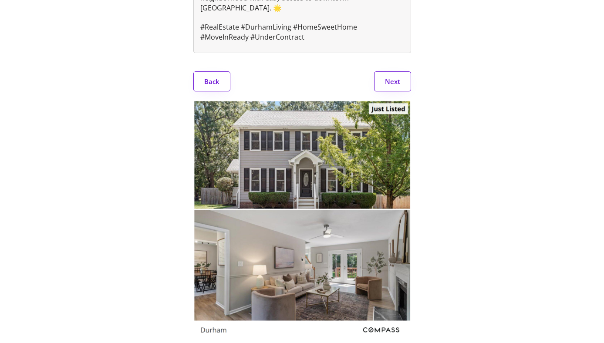
click at [389, 77] on button "Next" at bounding box center [392, 81] width 37 height 20
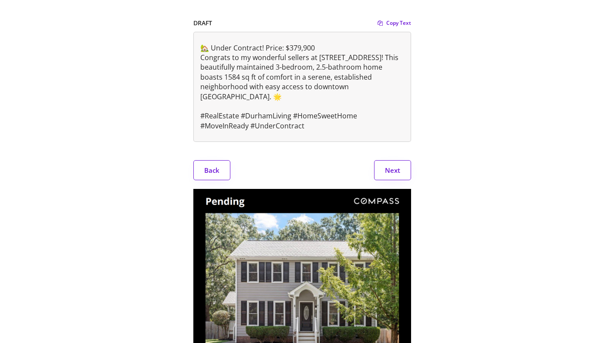
scroll to position [0, 0]
